Goal: Information Seeking & Learning: Learn about a topic

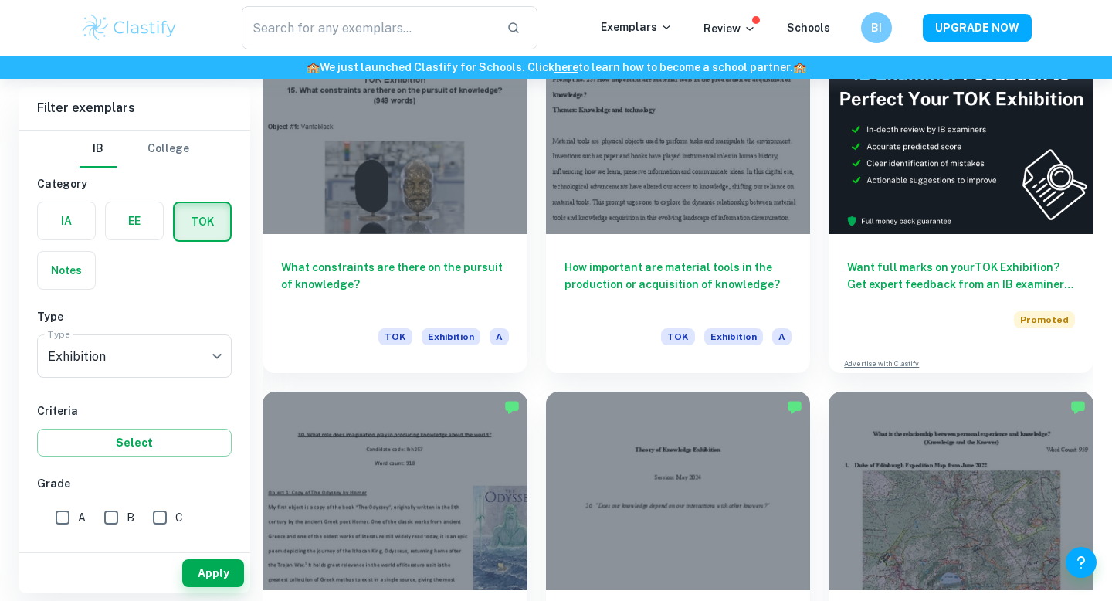
scroll to position [286, 0]
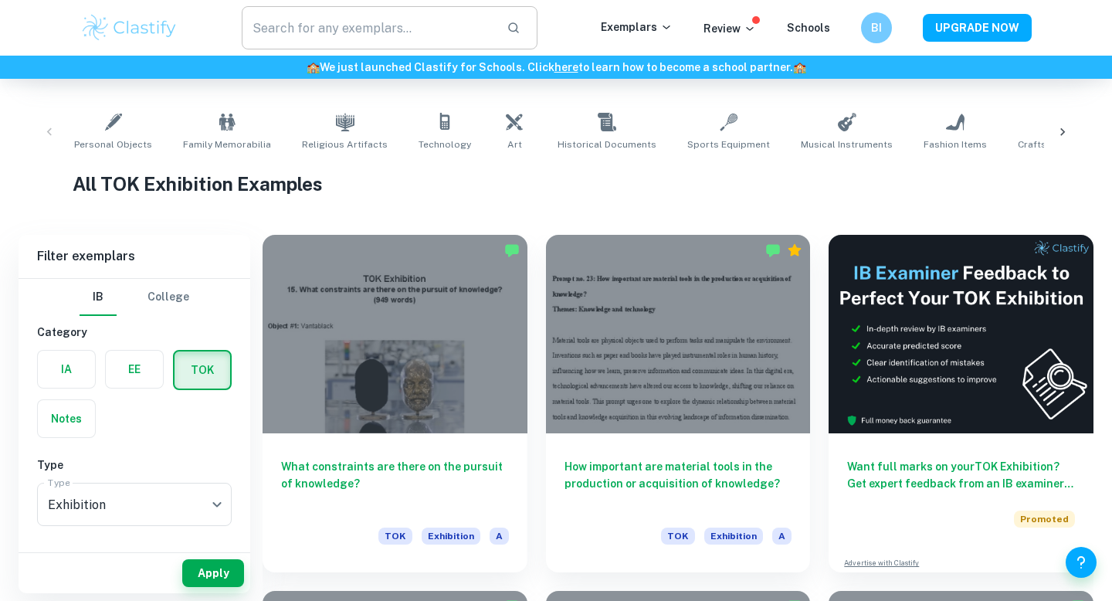
click at [361, 30] on input "text" at bounding box center [368, 27] width 252 height 43
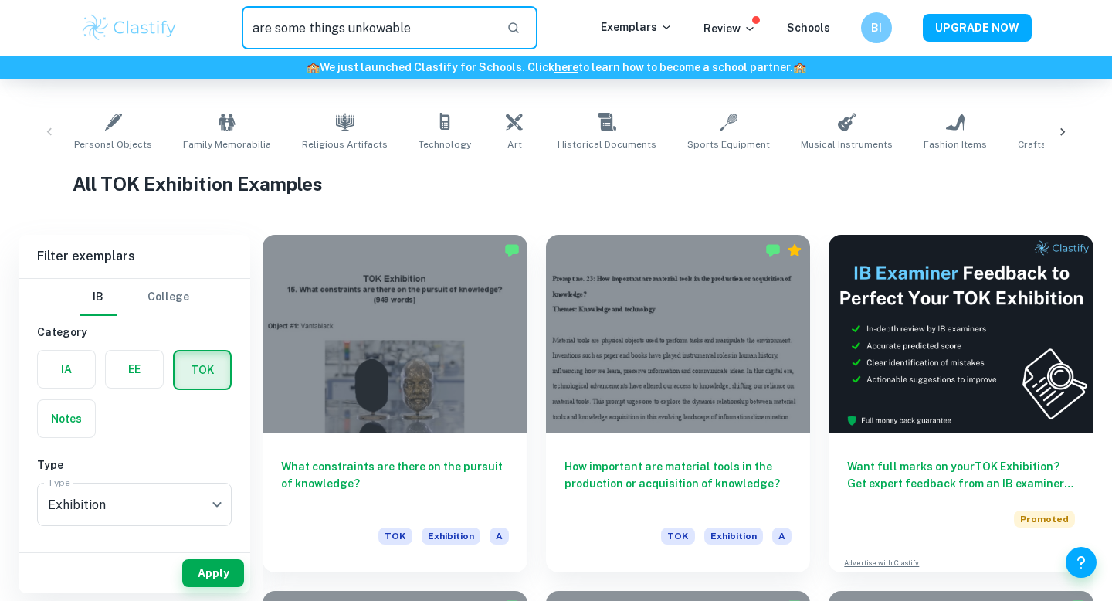
type input "are some things unkowable"
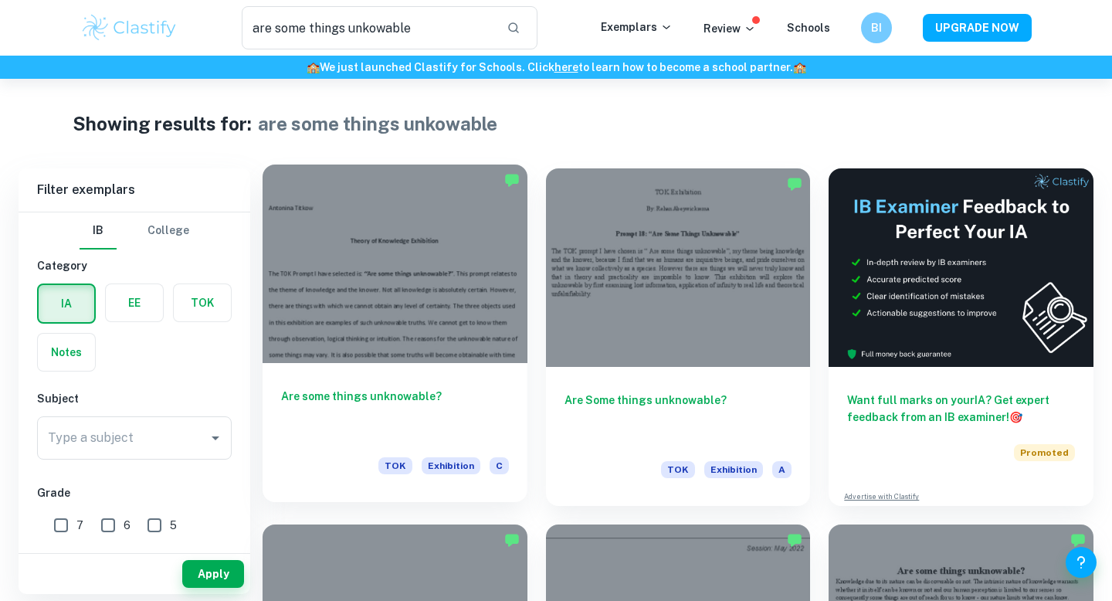
scroll to position [32, 0]
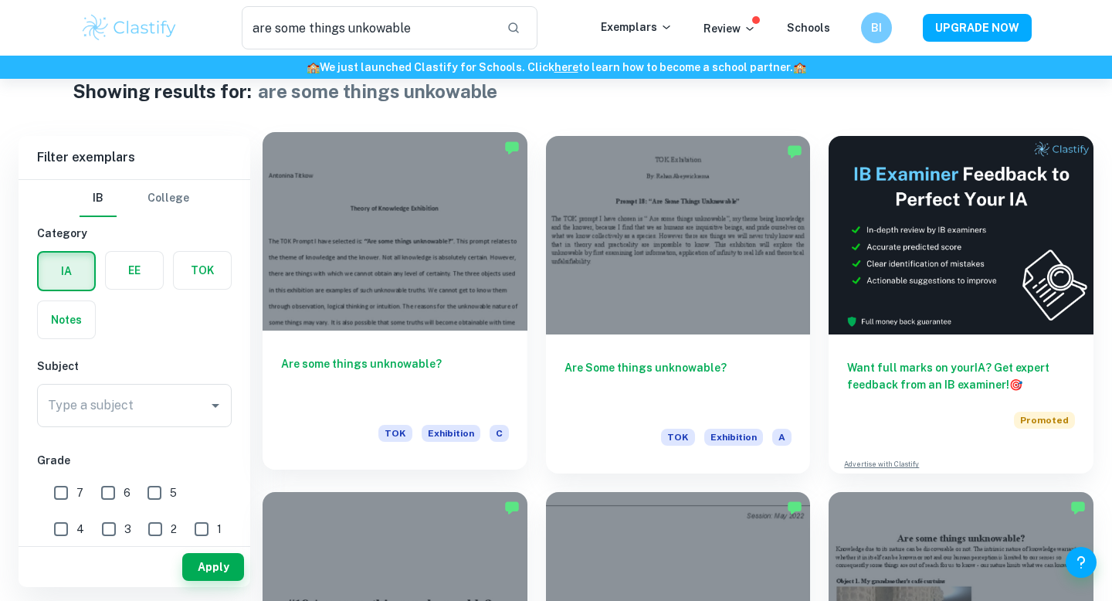
click at [398, 249] on div at bounding box center [395, 231] width 265 height 198
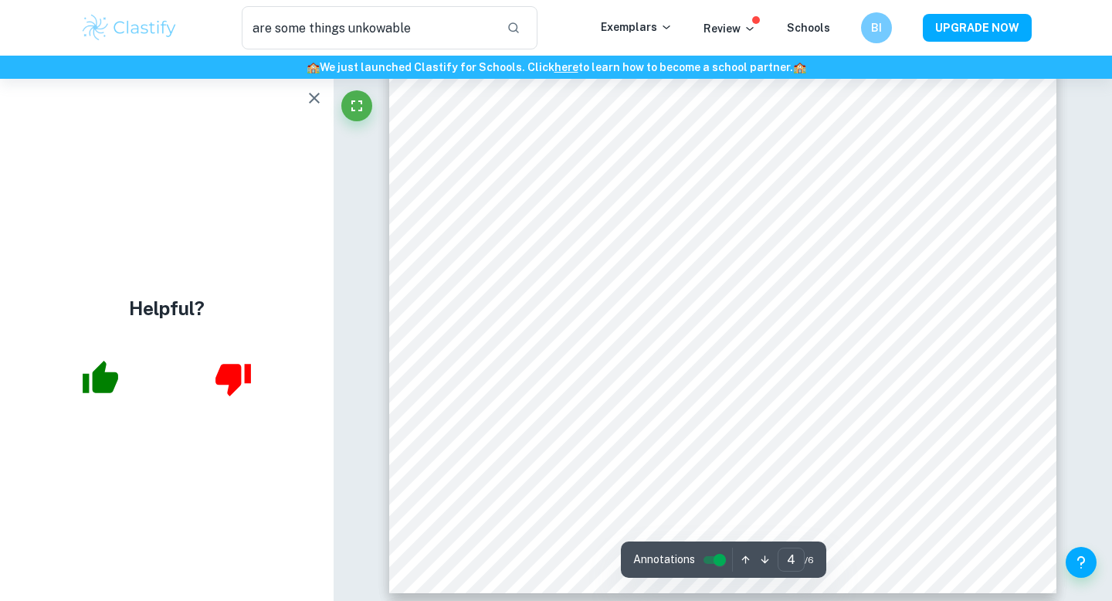
scroll to position [3517, 0]
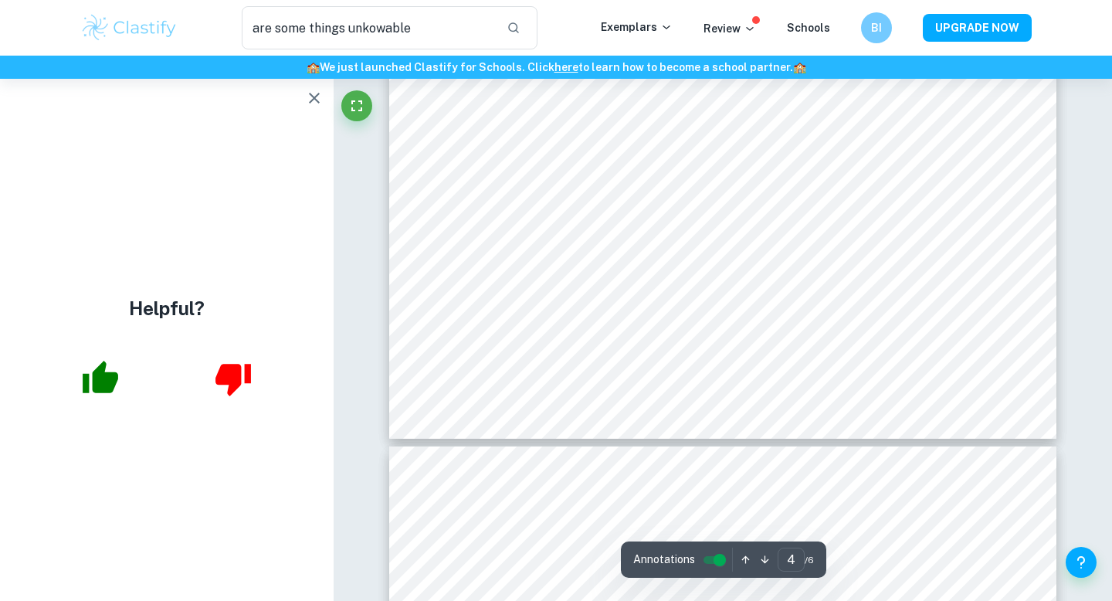
type input "5"
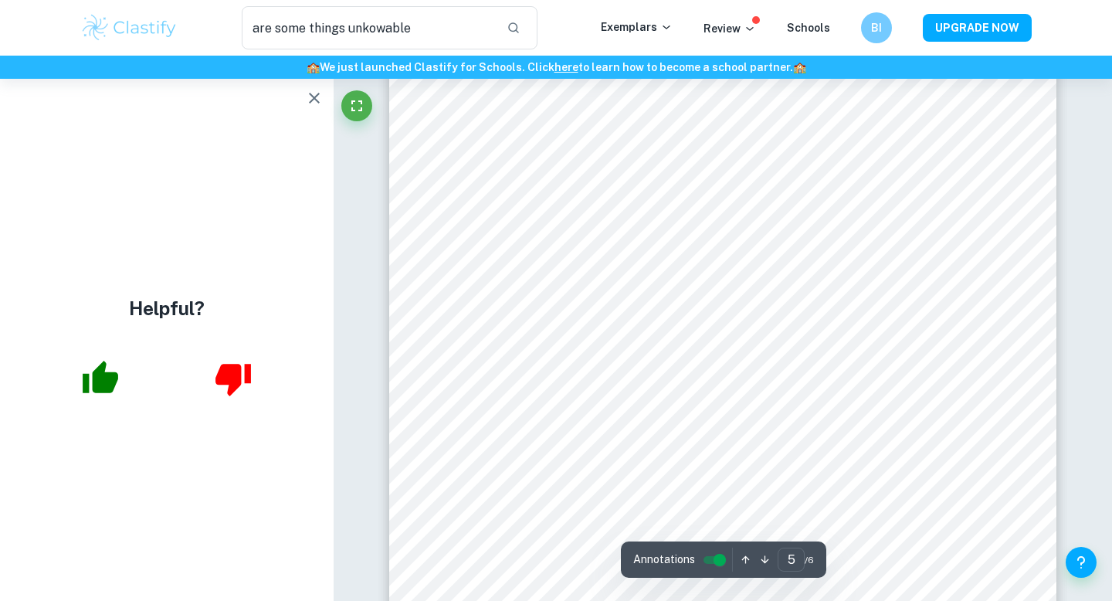
scroll to position [4077, 0]
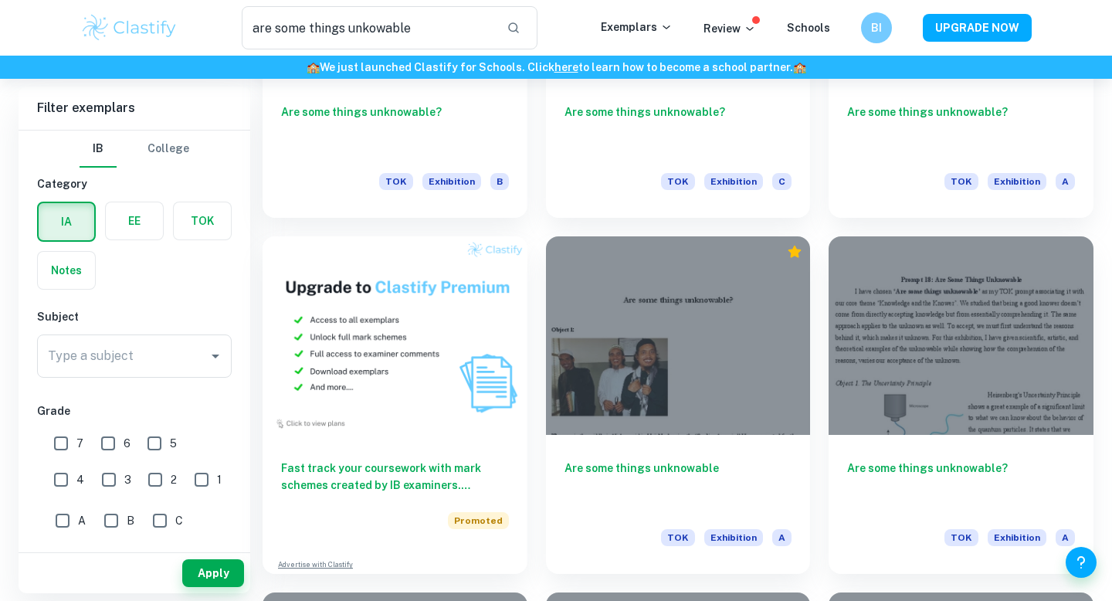
scroll to position [645, 0]
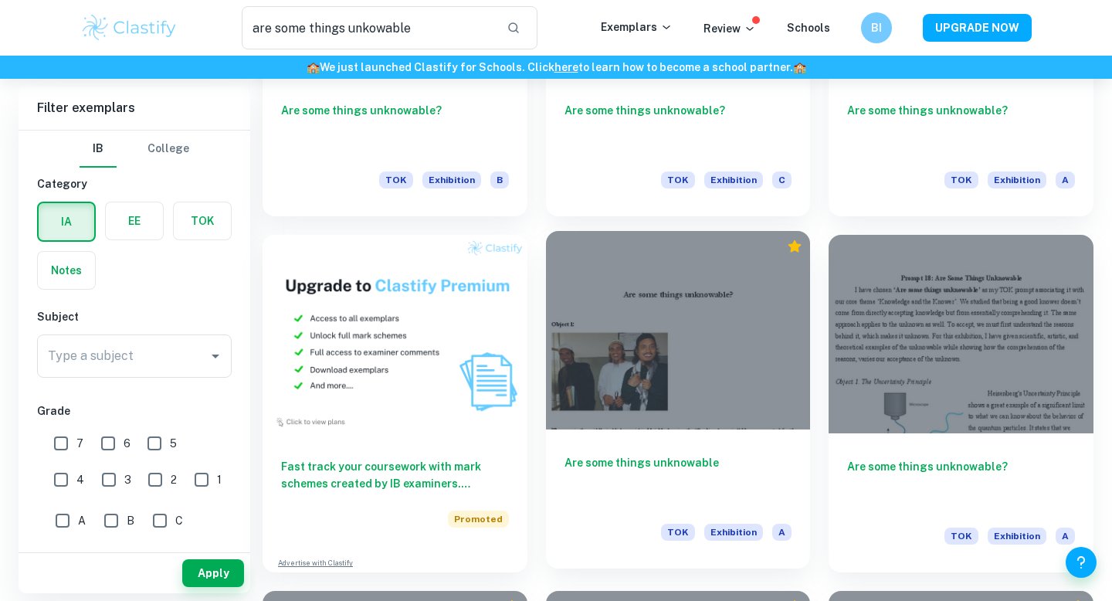
click at [596, 394] on div at bounding box center [678, 330] width 265 height 198
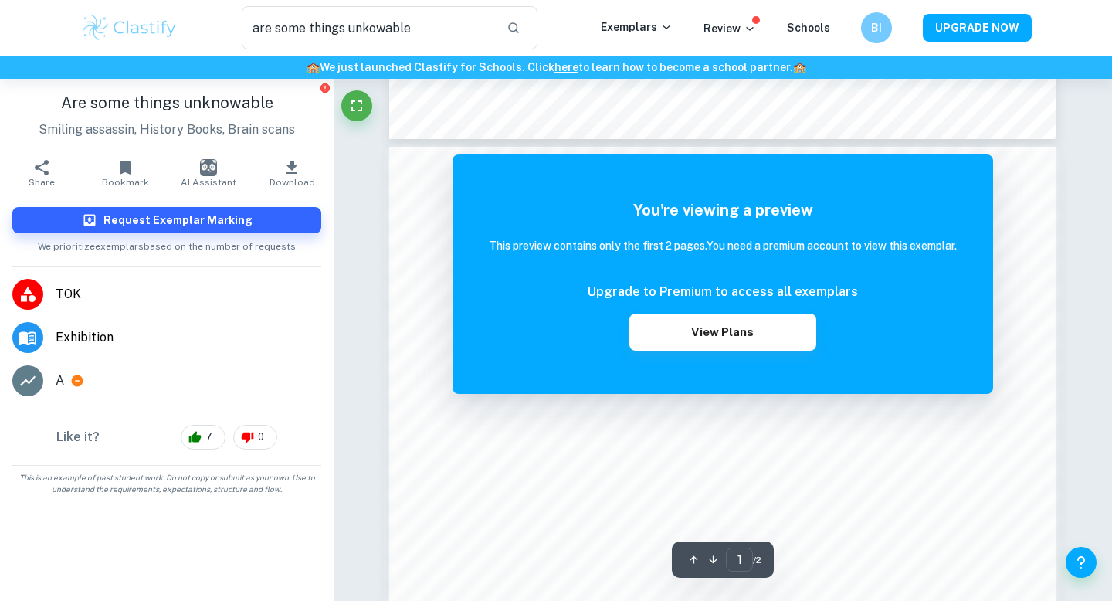
scroll to position [897, 0]
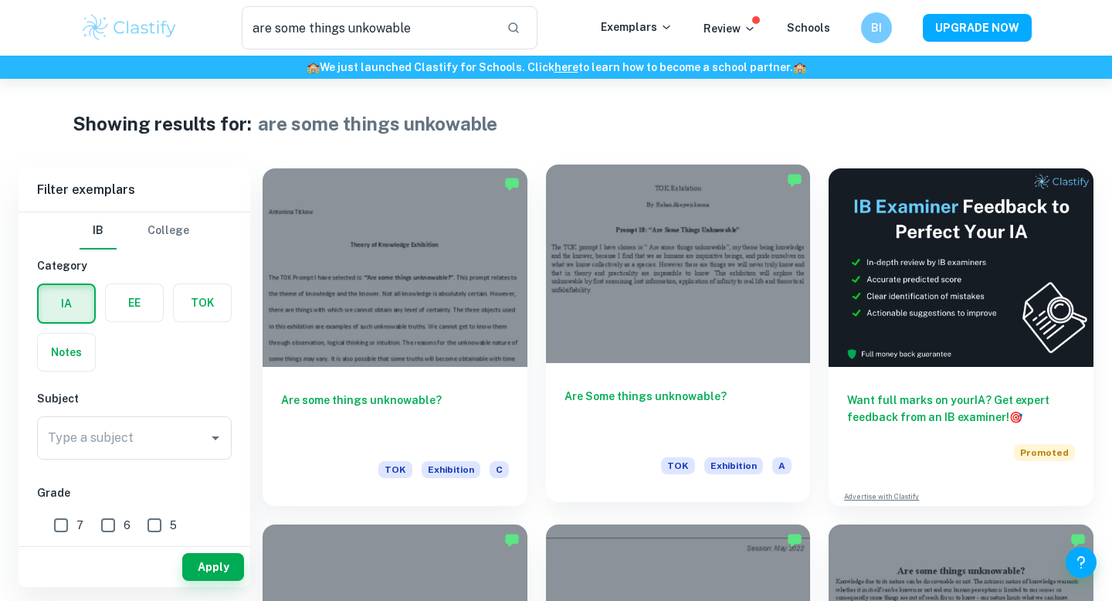
click at [663, 321] on div at bounding box center [678, 263] width 265 height 198
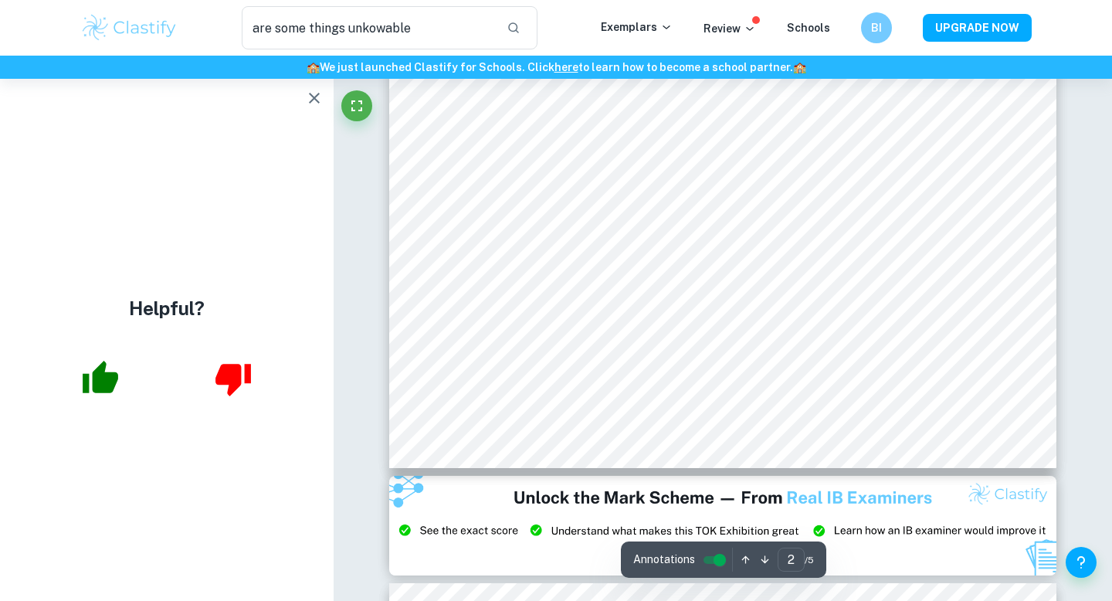
scroll to position [372, 0]
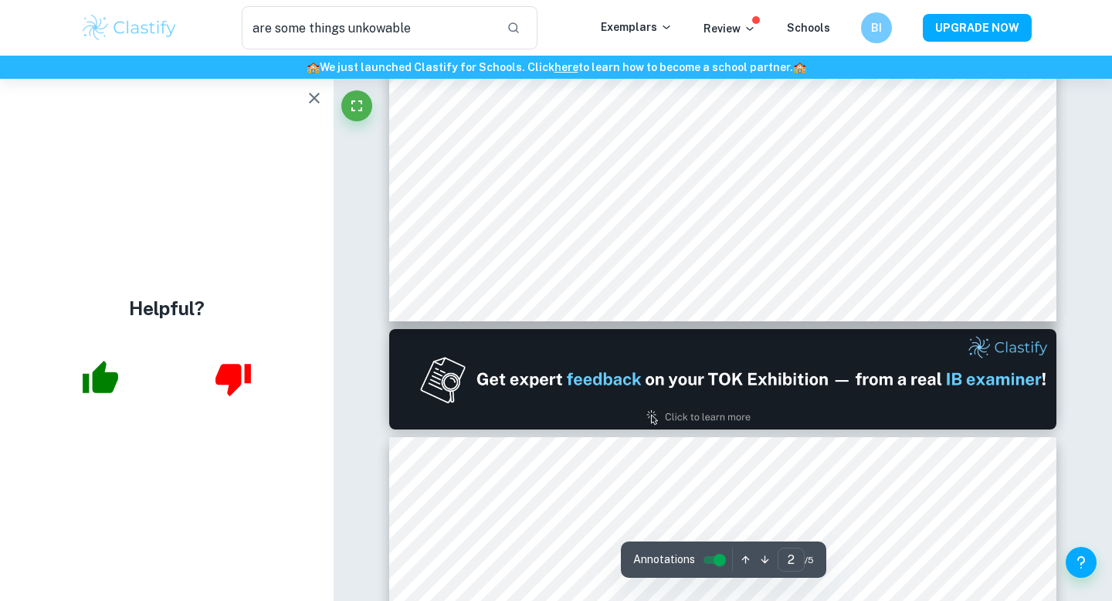
type input "1"
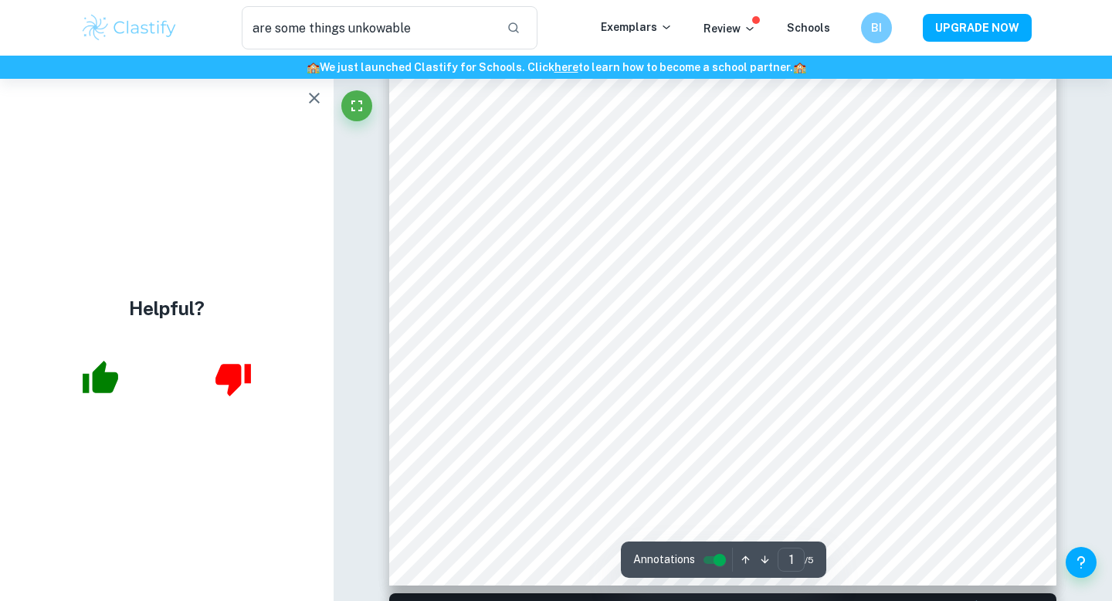
scroll to position [0, 0]
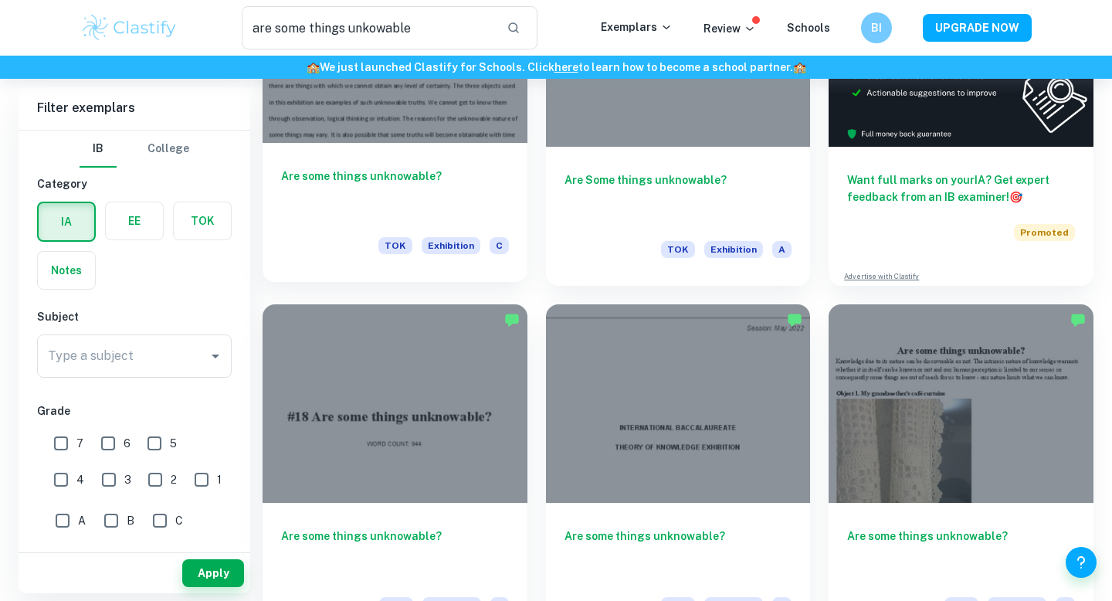
scroll to position [326, 0]
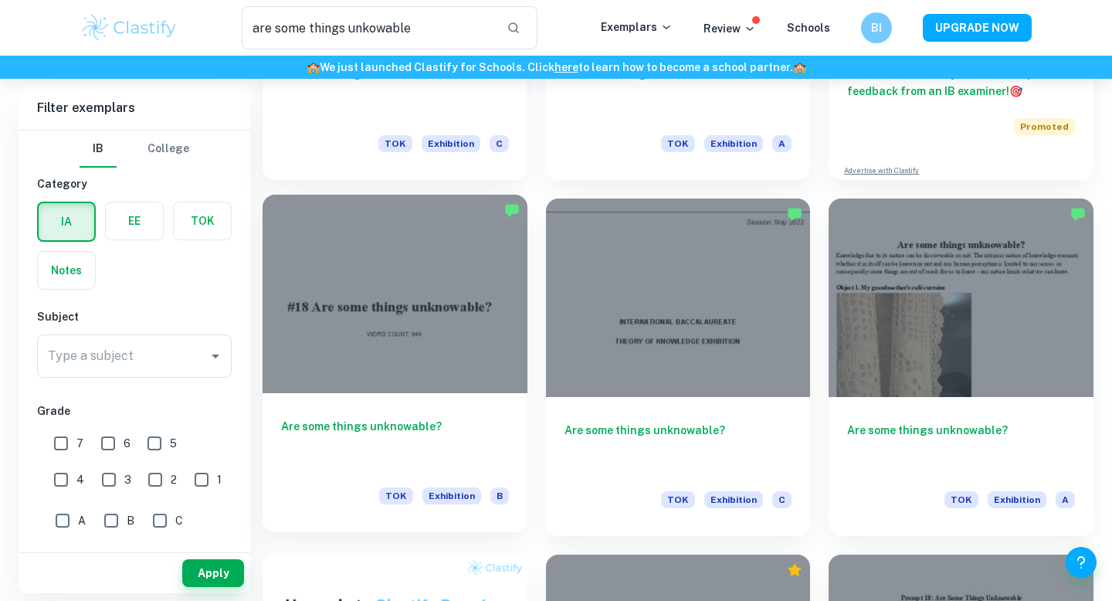
click at [403, 350] on div at bounding box center [395, 294] width 265 height 198
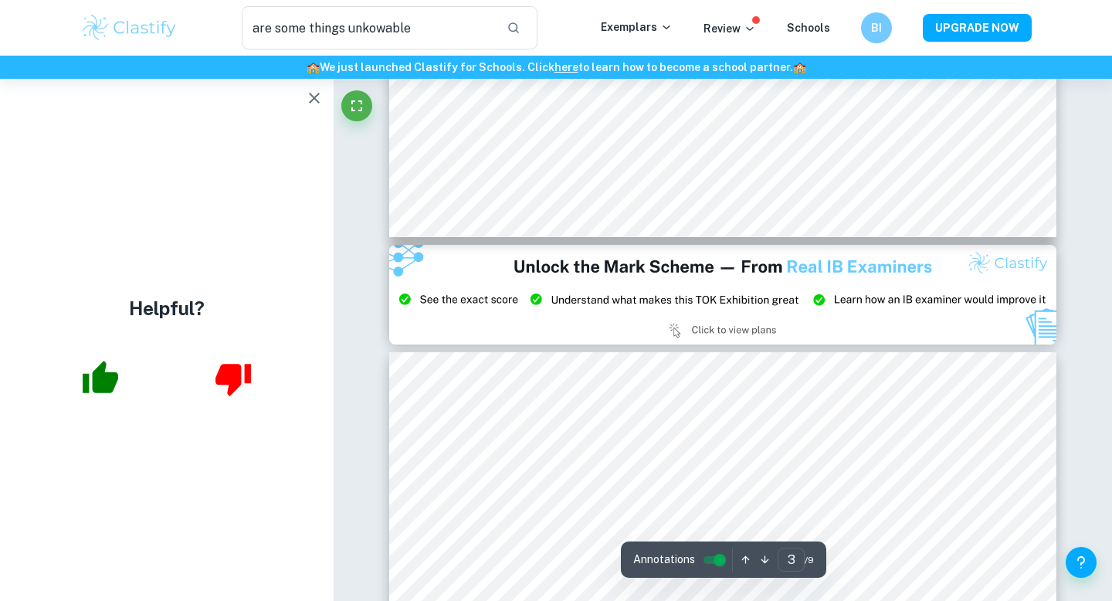
type input "2"
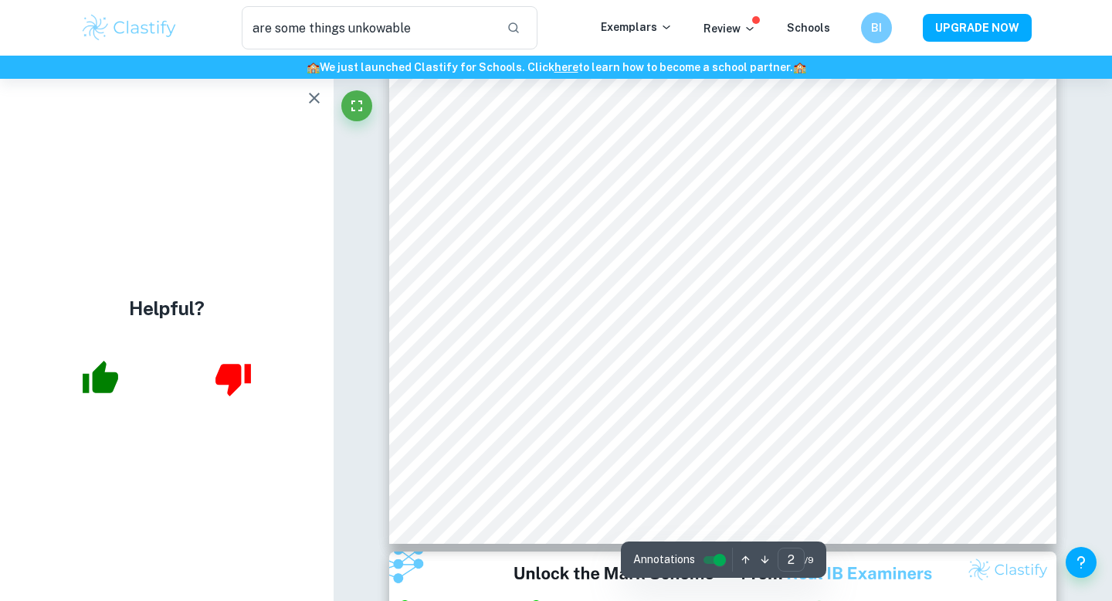
scroll to position [1394, 0]
